Goal: Feedback & Contribution: Contribute content

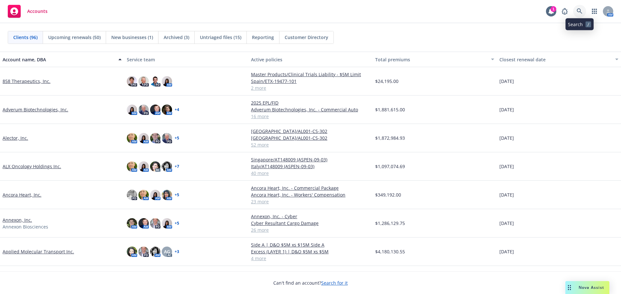
click at [579, 14] on icon at bounding box center [579, 11] width 6 height 6
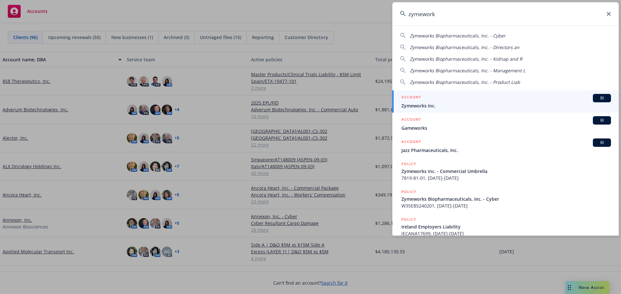
type input "zymework"
click at [434, 105] on span "Zymeworks Inc." at bounding box center [505, 105] width 209 height 7
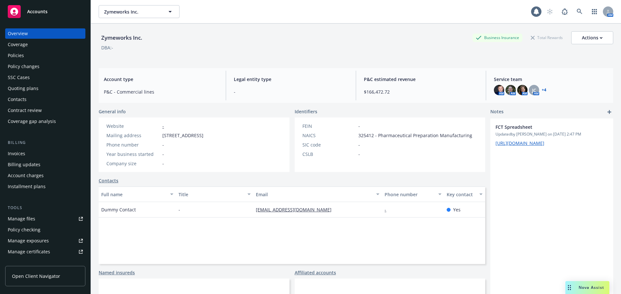
click at [34, 59] on div "Policies" at bounding box center [45, 55] width 75 height 10
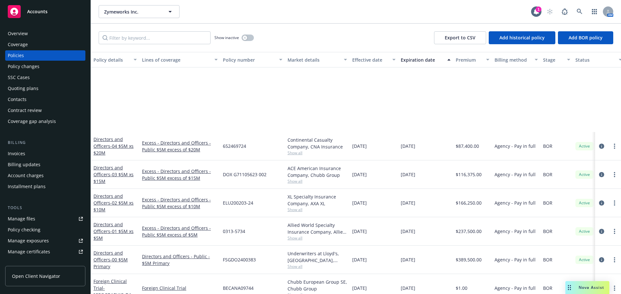
scroll to position [194, 0]
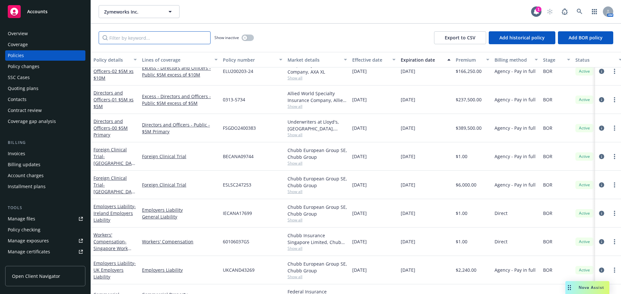
click at [131, 37] on input "Filter by keyword..." at bounding box center [155, 37] width 112 height 13
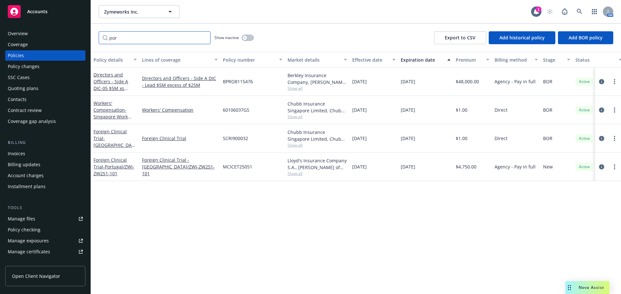
scroll to position [0, 0]
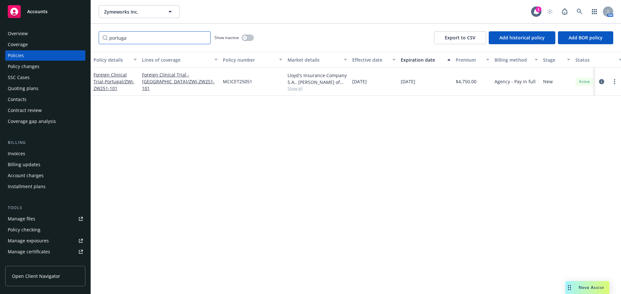
type input "portuga"
drag, startPoint x: 140, startPoint y: 58, endPoint x: 151, endPoint y: 58, distance: 11.3
click at [151, 58] on button "Lines of coverage" at bounding box center [179, 60] width 81 height 16
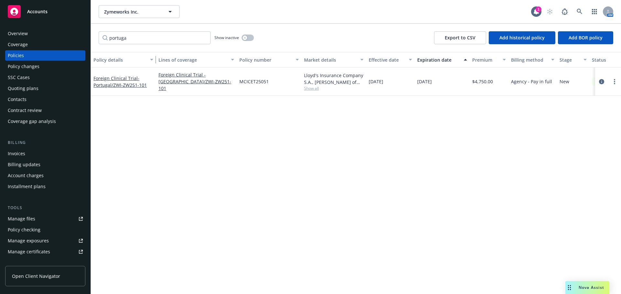
drag, startPoint x: 138, startPoint y: 60, endPoint x: 158, endPoint y: 57, distance: 20.6
click at [154, 57] on div "button" at bounding box center [152, 59] width 3 height 15
click at [121, 83] on span "- Portugal/ZWI-ZW251-101" at bounding box center [119, 81] width 53 height 13
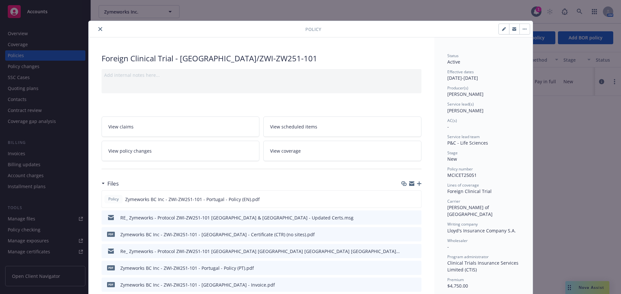
click at [99, 30] on icon "close" at bounding box center [100, 29] width 4 height 4
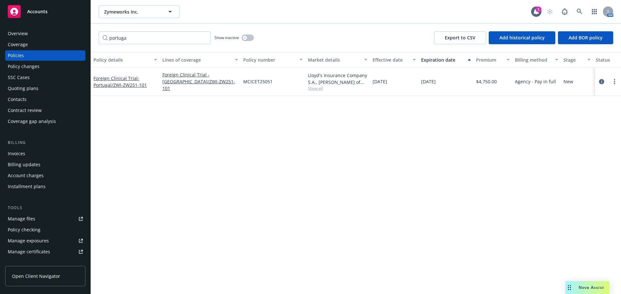
click at [33, 94] on div "Overview Coverage Policies Policy changes SSC Cases Quoting plans Contacts Cont…" at bounding box center [45, 77] width 80 height 98
click at [33, 91] on div "Quoting plans" at bounding box center [23, 88] width 31 height 10
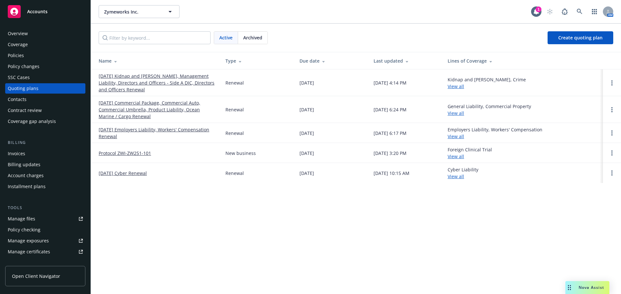
click at [133, 155] on link "Protocol ZWI-ZW251-101" at bounding box center [125, 153] width 52 height 7
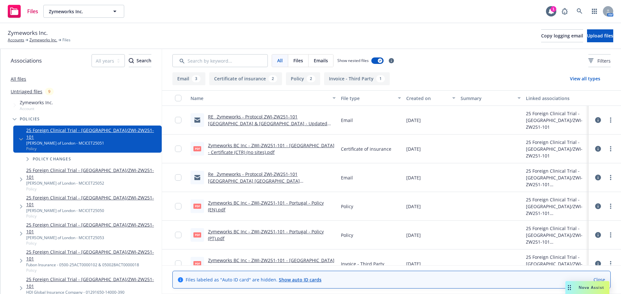
click at [306, 117] on link "RE_ Zymeworks - Protocol ZWI-ZW251-101 [GEOGRAPHIC_DATA] & [GEOGRAPHIC_DATA] - …" at bounding box center [267, 124] width 119 height 20
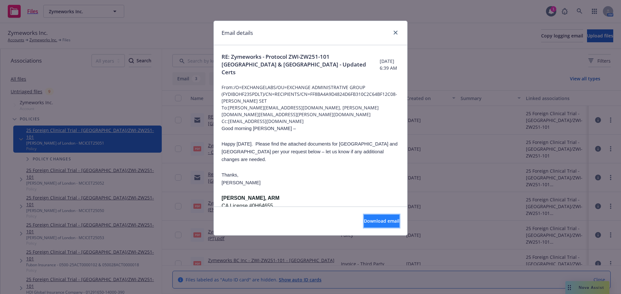
click at [371, 217] on button "Download email" at bounding box center [382, 221] width 36 height 13
click at [400, 31] on div "Email details" at bounding box center [310, 33] width 193 height 24
click at [397, 31] on icon "close" at bounding box center [395, 33] width 4 height 4
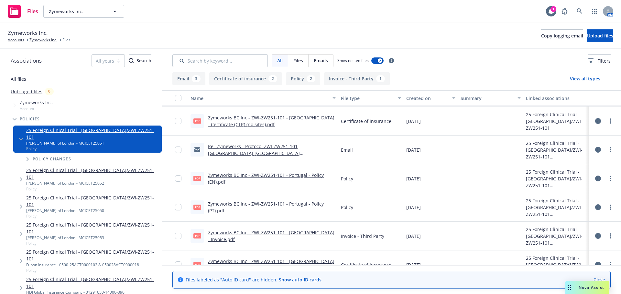
scroll to position [65, 0]
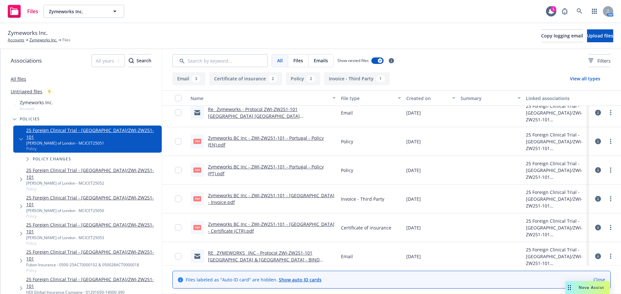
click at [268, 227] on link "Zymeworks BC Inc - ZWI-ZW251-101 - [GEOGRAPHIC_DATA] - Certificate (CTR).pdf" at bounding box center [271, 227] width 126 height 13
click at [292, 137] on link "Zymeworks BC Inc - ZWI-ZW251-101 - Portugal - Policy (EN).pdf" at bounding box center [266, 141] width 116 height 13
click at [264, 167] on link "Zymeworks BC Inc - ZWI-ZW251-101 - Portugal - Policy (PT).pdf" at bounding box center [266, 170] width 116 height 13
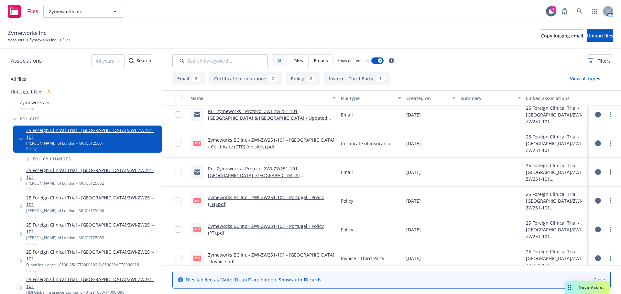
scroll to position [70, 0]
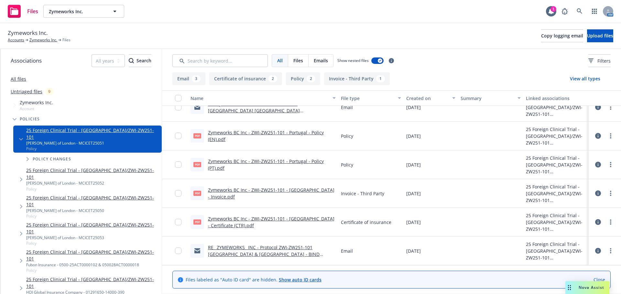
click at [271, 248] on link "RE_ ZYMEWORKS_ INC - Protocol ZWI-ZW251-101 [GEOGRAPHIC_DATA] & [GEOGRAPHIC_DAT…" at bounding box center [264, 255] width 112 height 20
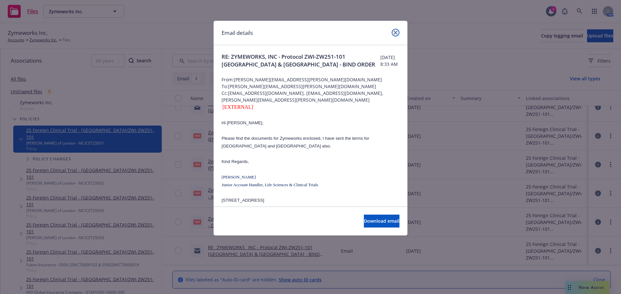
click at [398, 32] on link "close" at bounding box center [395, 33] width 8 height 8
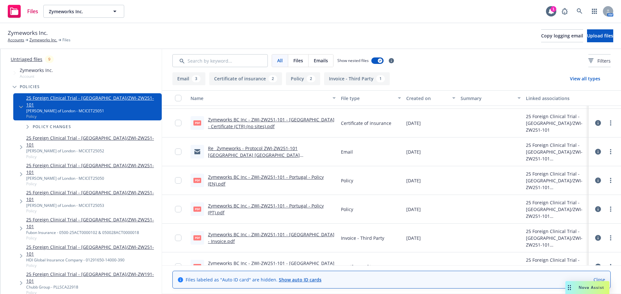
scroll to position [0, 0]
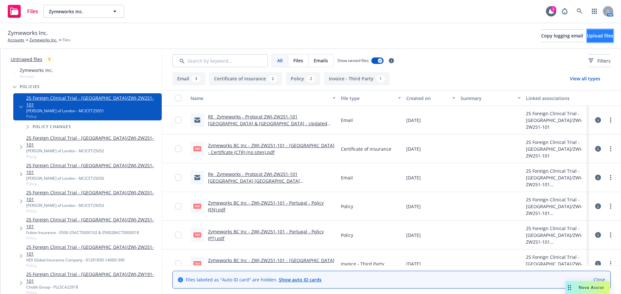
click at [587, 41] on button "Upload files" at bounding box center [600, 35] width 26 height 13
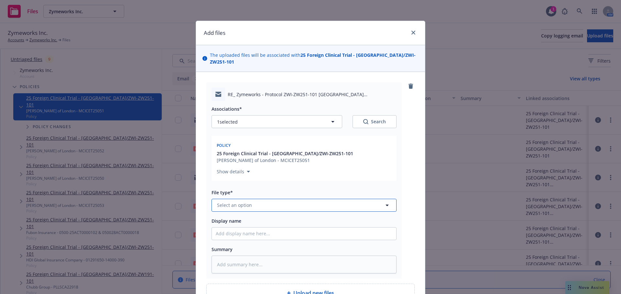
click at [247, 202] on span "Select an option" at bounding box center [234, 205] width 35 height 7
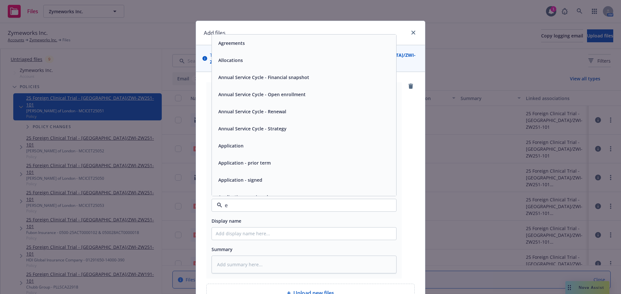
type input "em"
click at [273, 56] on div "Email" at bounding box center [304, 60] width 176 height 9
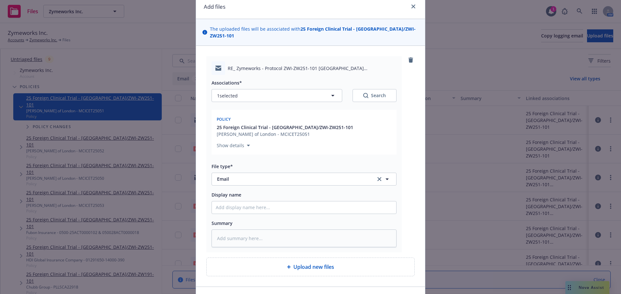
scroll to position [62, 0]
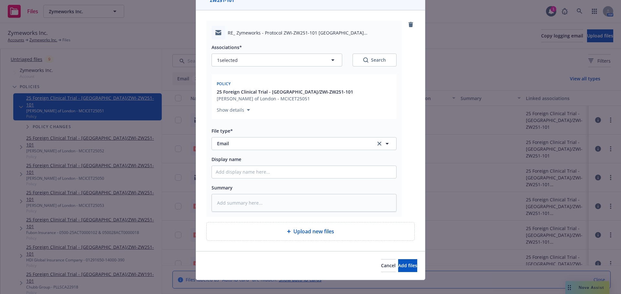
type textarea "x"
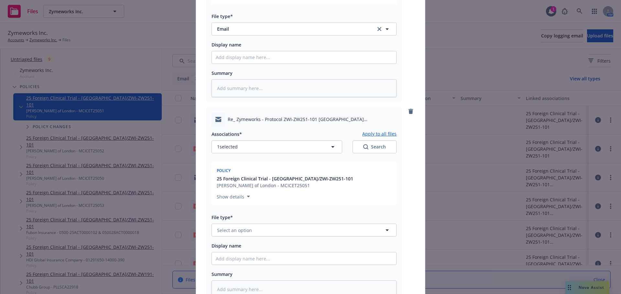
scroll to position [263, 0]
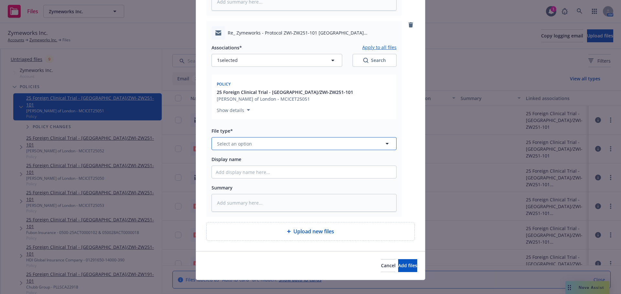
click at [254, 137] on button "Select an option" at bounding box center [303, 143] width 185 height 13
type input "em"
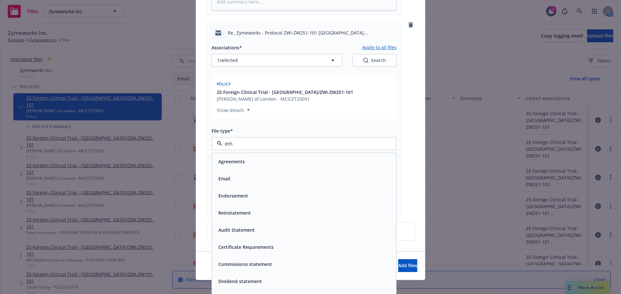
click at [271, 176] on div "Email" at bounding box center [304, 178] width 176 height 9
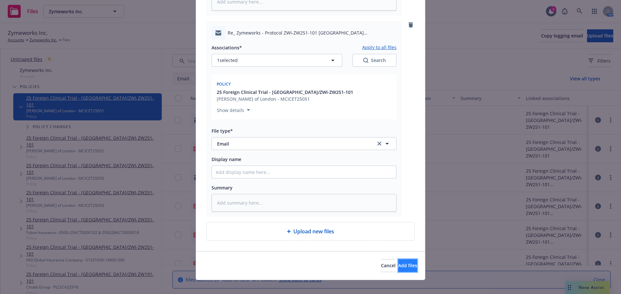
click at [398, 260] on button "Add files" at bounding box center [407, 266] width 19 height 13
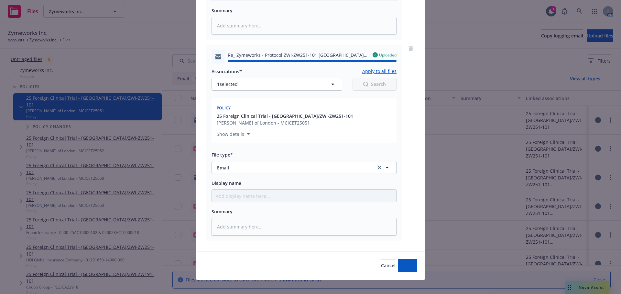
type textarea "x"
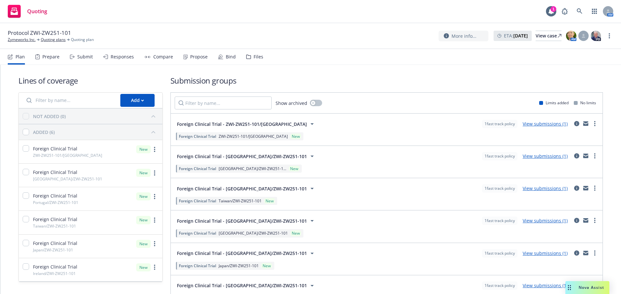
click at [253, 54] on div "Files" at bounding box center [258, 56] width 10 height 5
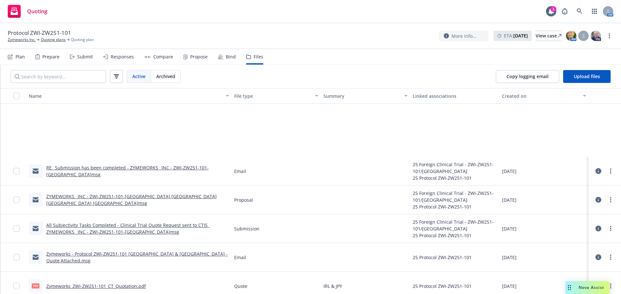
scroll to position [1261, 0]
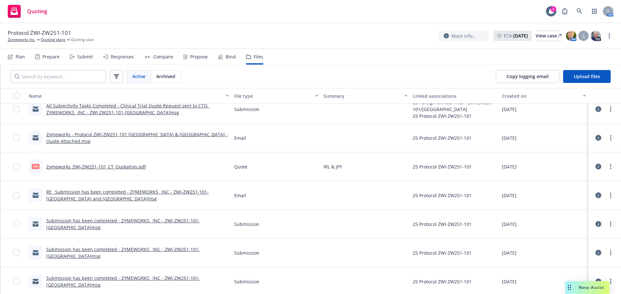
click at [130, 166] on link "Zymeworks_ZWI-ZW251-101_CT_Quotation.pdf" at bounding box center [96, 167] width 100 height 6
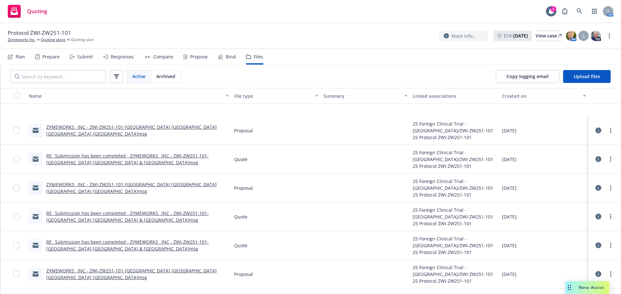
scroll to position [1005, 0]
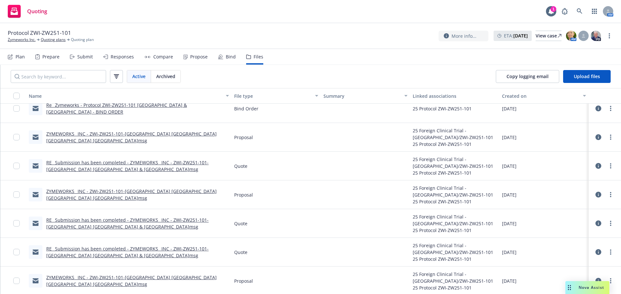
click at [176, 219] on link "RE_ Submission has been completed - ZYMEWORKS_ INC - ZWI-ZW251-101-Taiwan_ Ital…" at bounding box center [127, 223] width 162 height 13
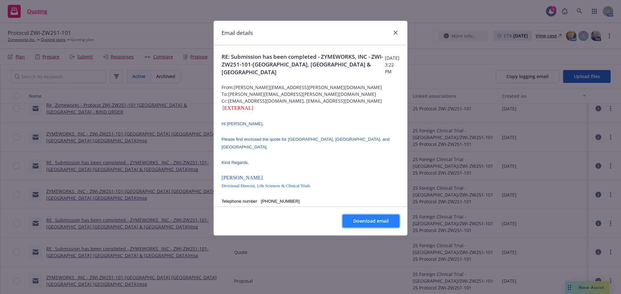
click at [376, 223] on span "Download email" at bounding box center [371, 221] width 36 height 6
click at [394, 34] on icon "close" at bounding box center [395, 33] width 4 height 4
